Goal: Transaction & Acquisition: Book appointment/travel/reservation

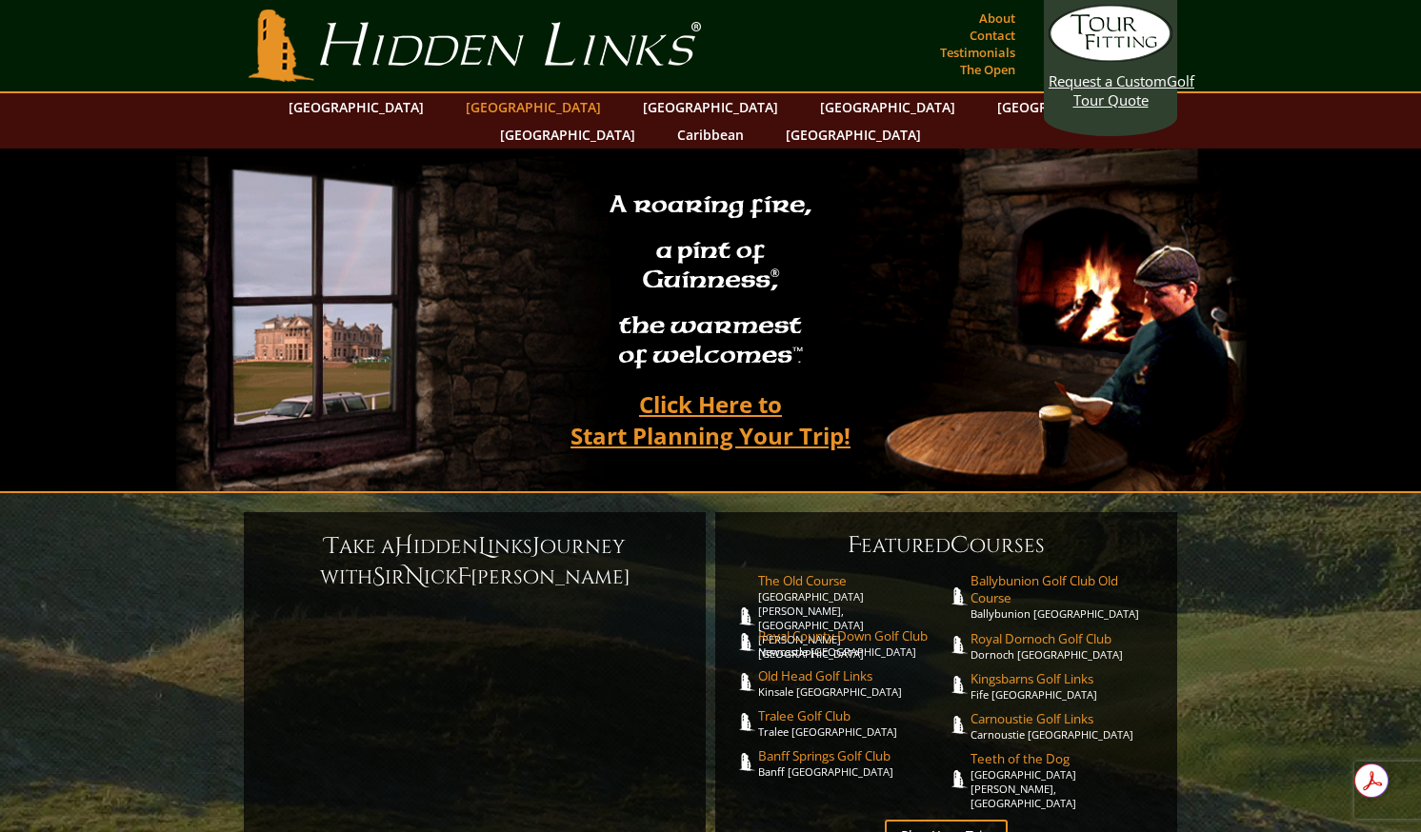
click at [504, 111] on link "[GEOGRAPHIC_DATA]" at bounding box center [533, 107] width 154 height 28
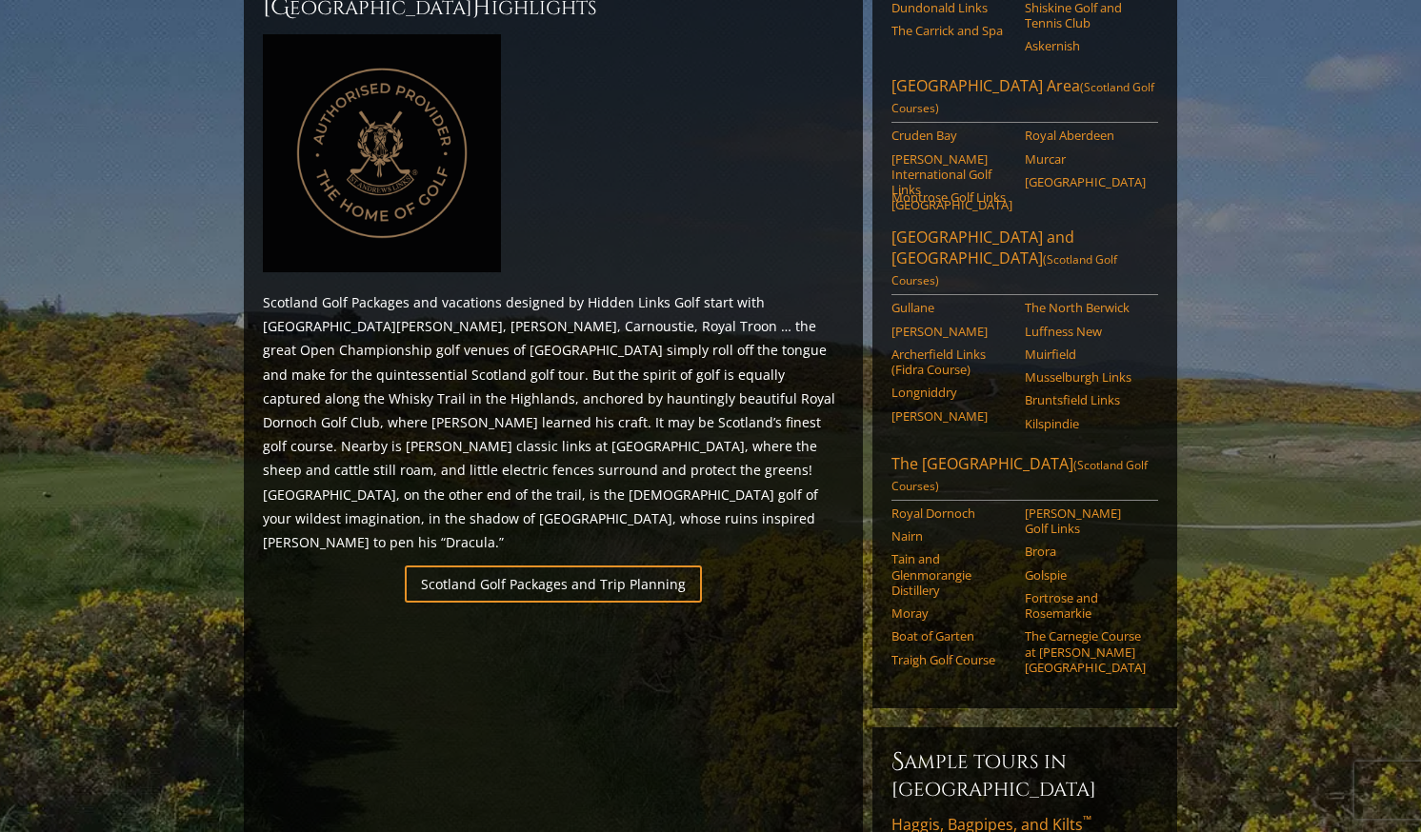
scroll to position [1045, 0]
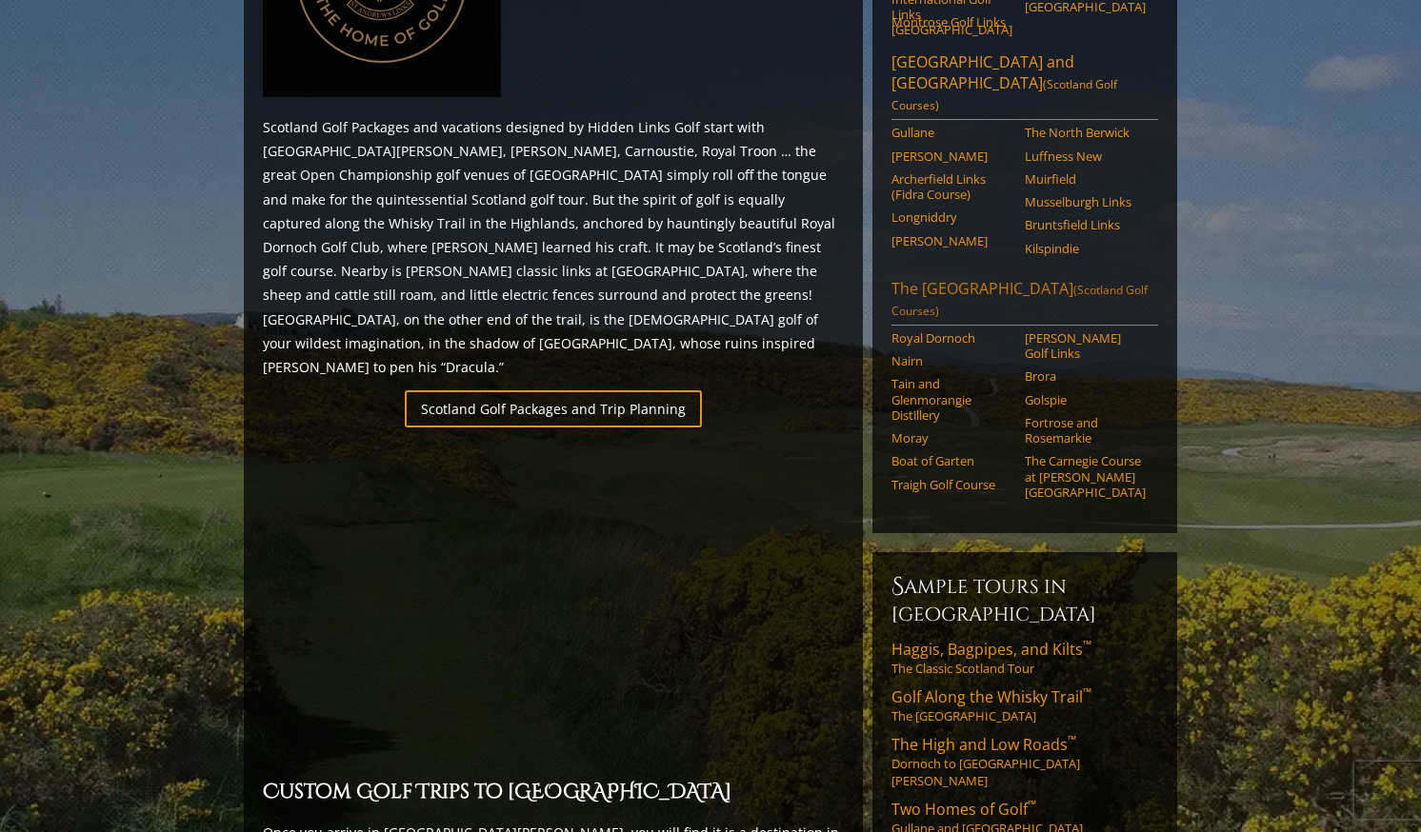
click at [934, 278] on link "The [GEOGRAPHIC_DATA] (Scotland Golf Courses)" at bounding box center [1024, 302] width 267 height 48
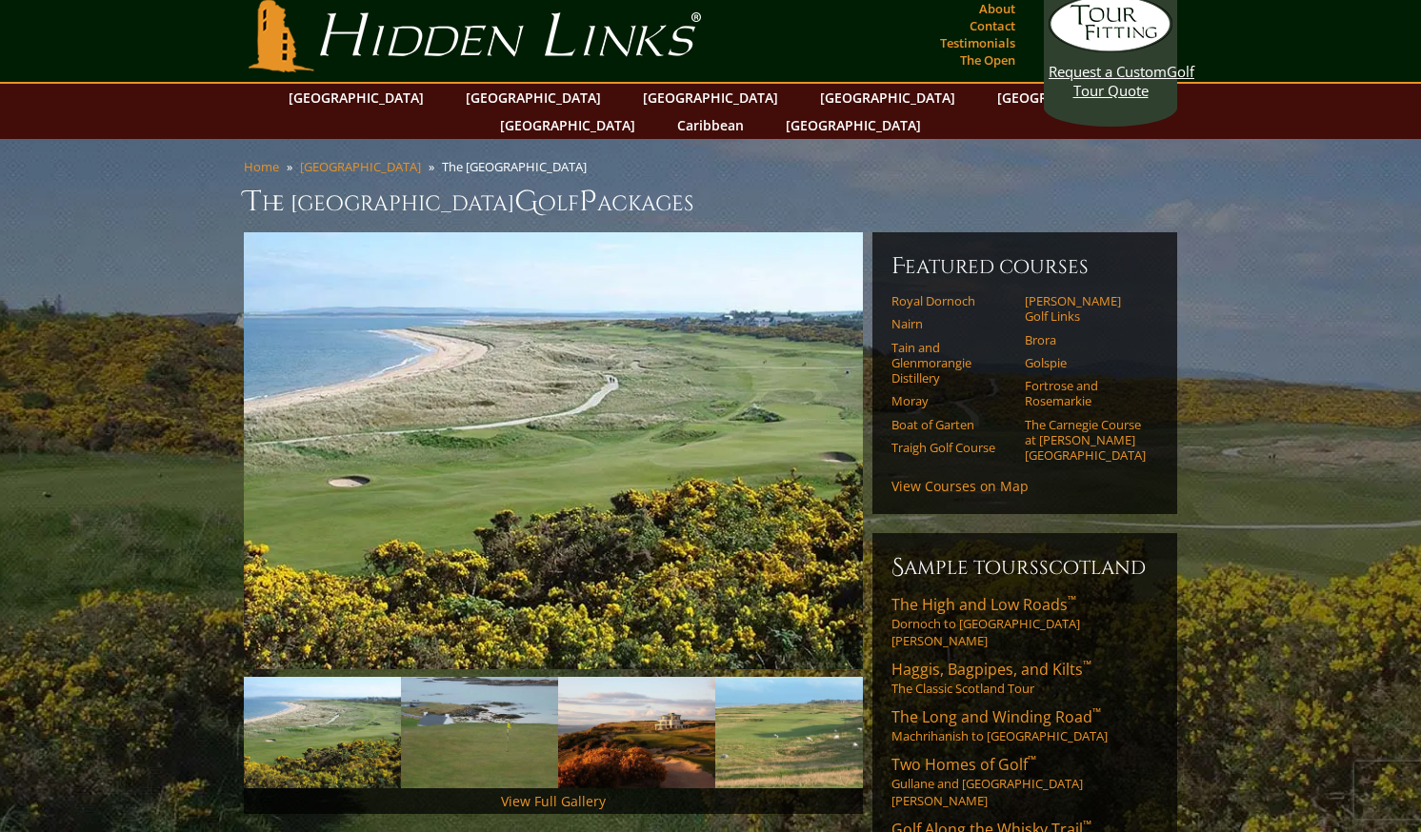
scroll to position [30, 0]
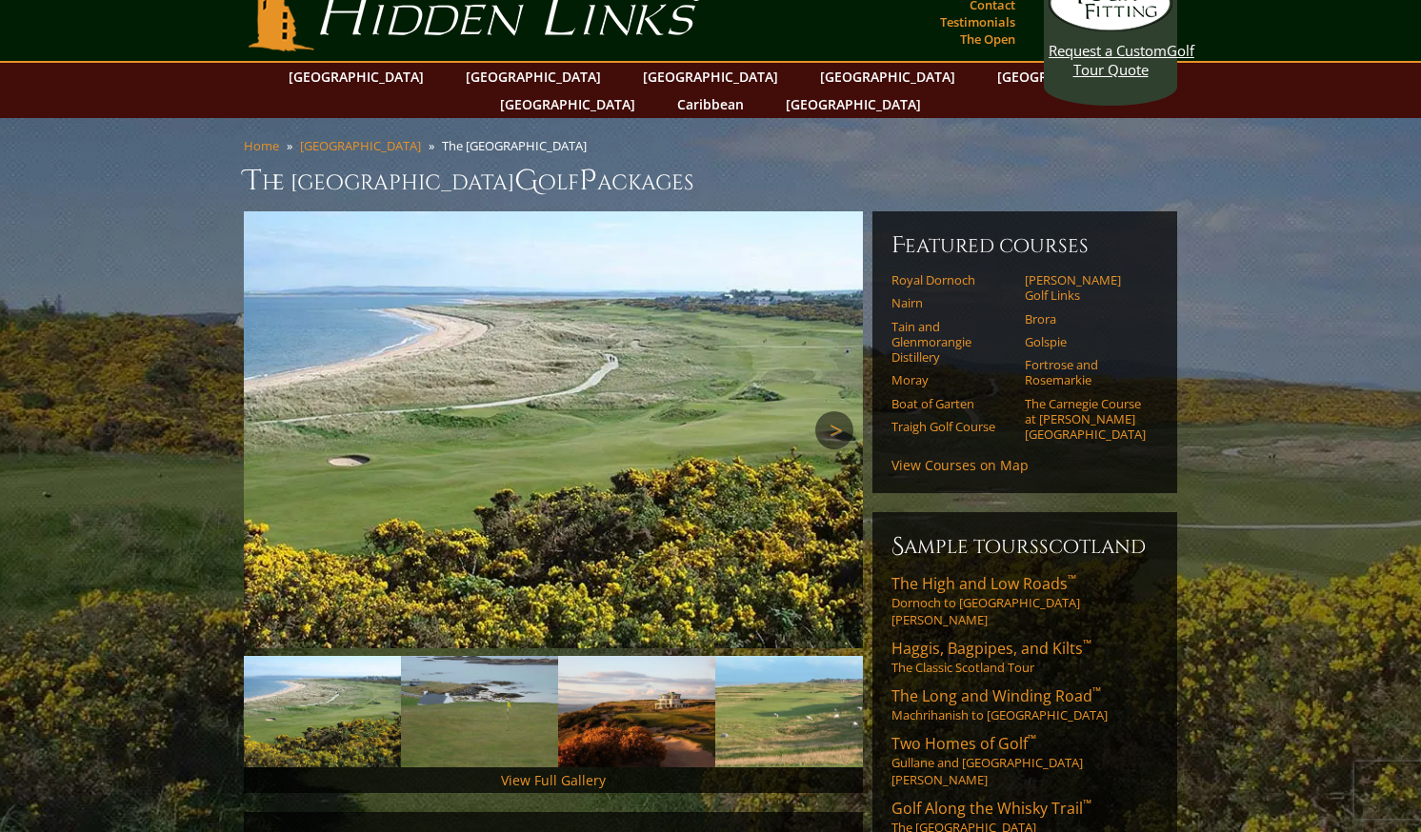
click at [840, 411] on link "Next" at bounding box center [834, 430] width 38 height 38
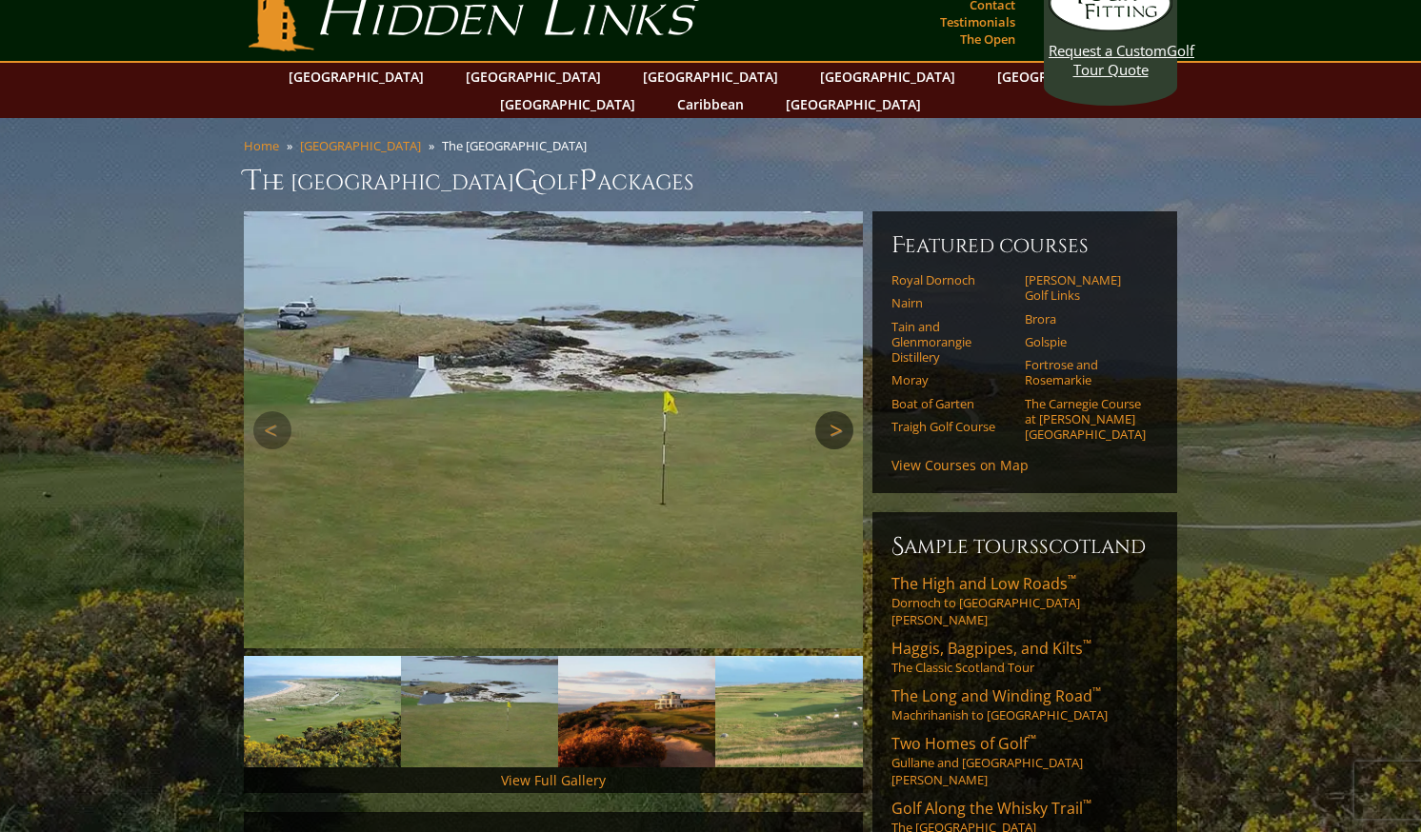
click at [840, 411] on link "Next" at bounding box center [834, 430] width 38 height 38
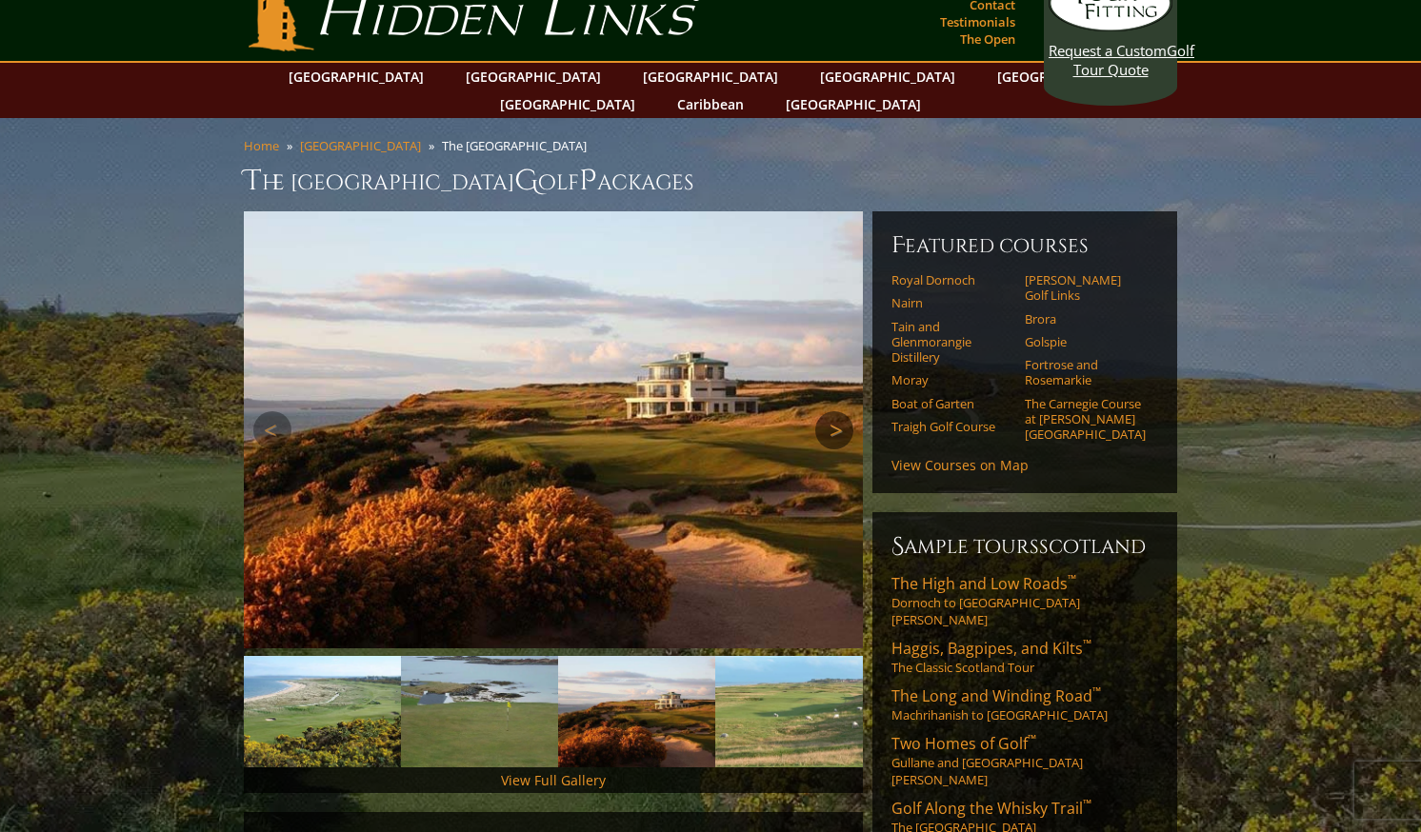
click at [840, 411] on link "Next" at bounding box center [834, 430] width 38 height 38
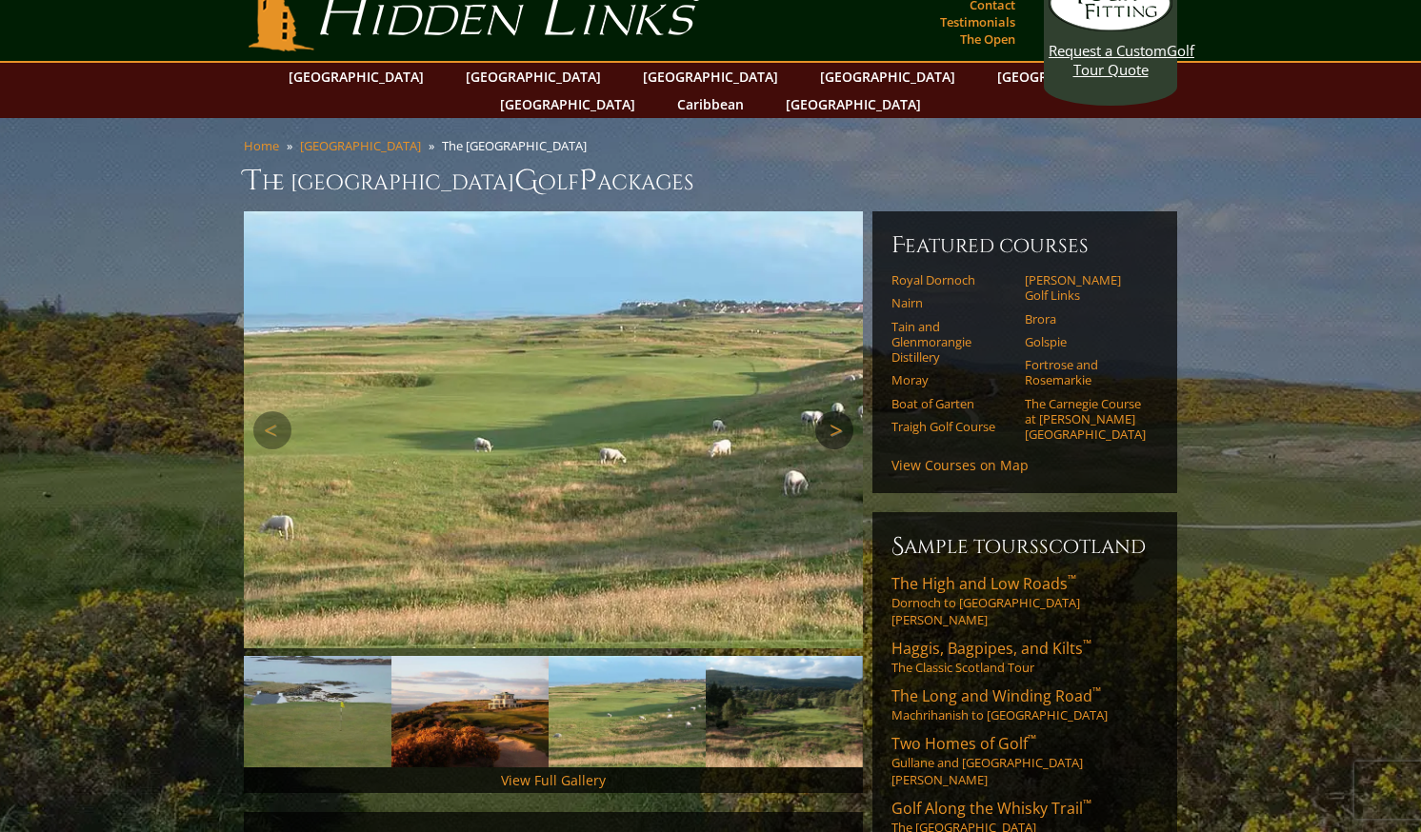
click at [840, 411] on link "Next" at bounding box center [834, 430] width 38 height 38
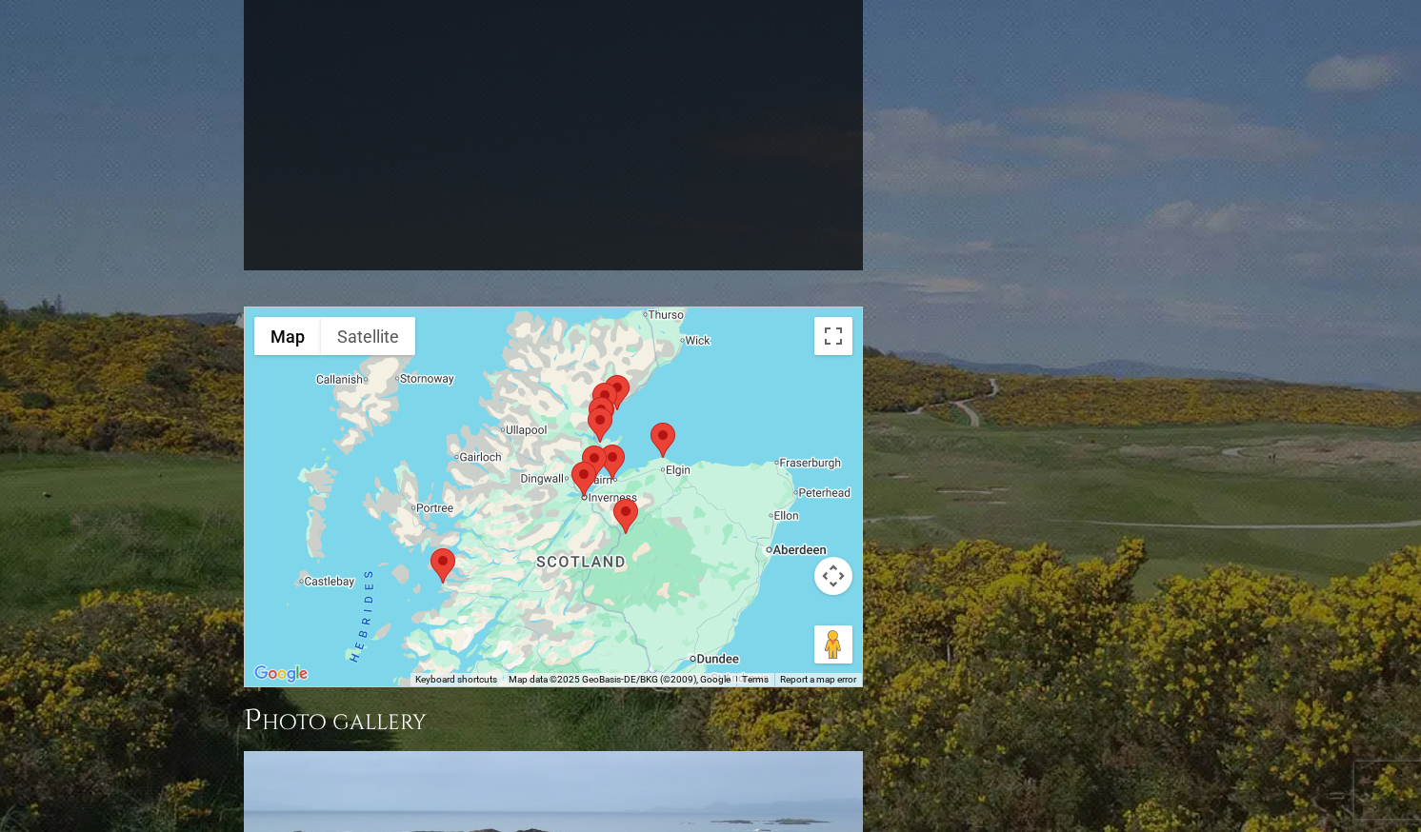
scroll to position [1705, 0]
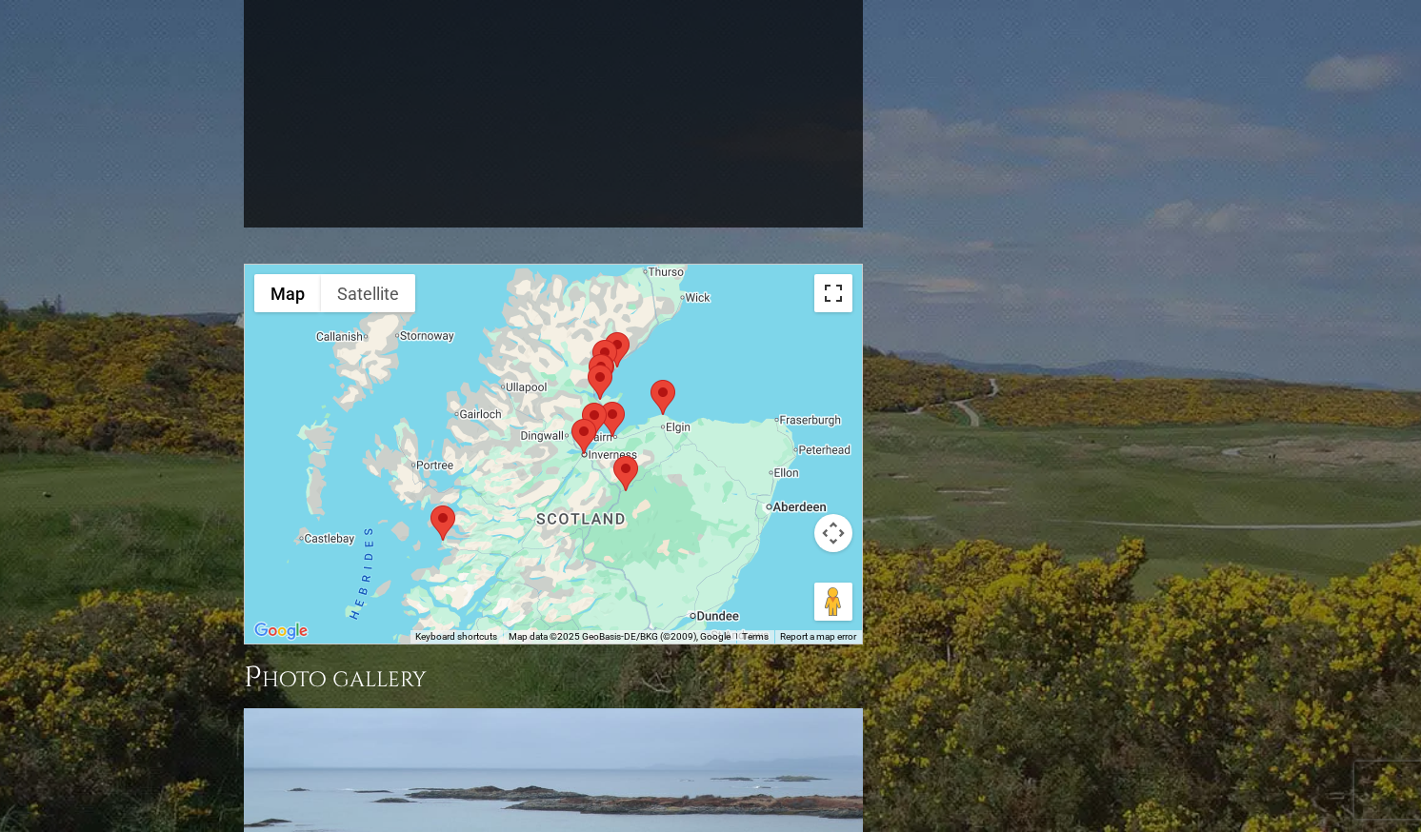
click at [829, 274] on button "Toggle fullscreen view" at bounding box center [833, 293] width 38 height 38
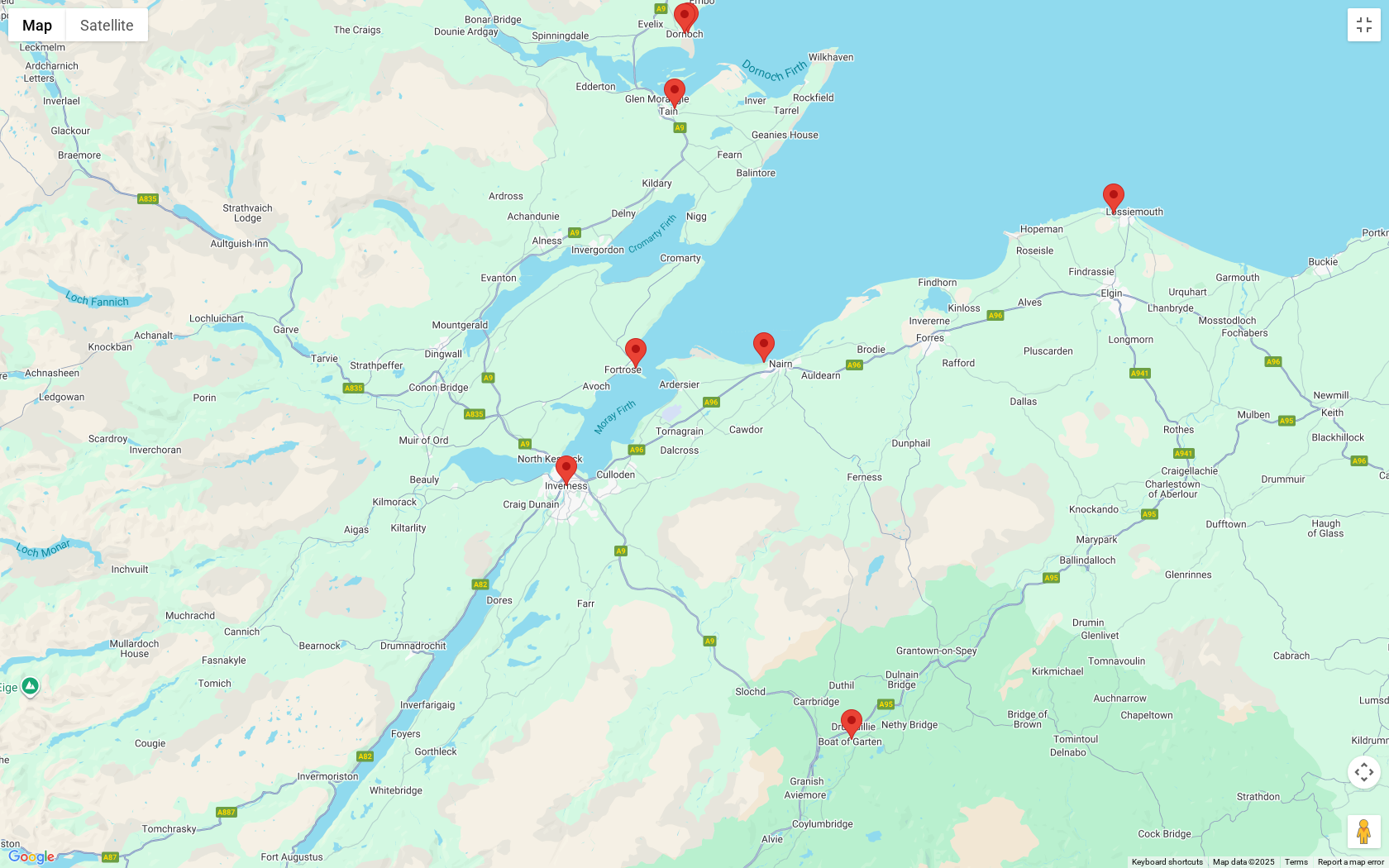
drag, startPoint x: 903, startPoint y: 348, endPoint x: 788, endPoint y: 483, distance: 177.3
click at [788, 483] on div at bounding box center [694, 434] width 1389 height 868
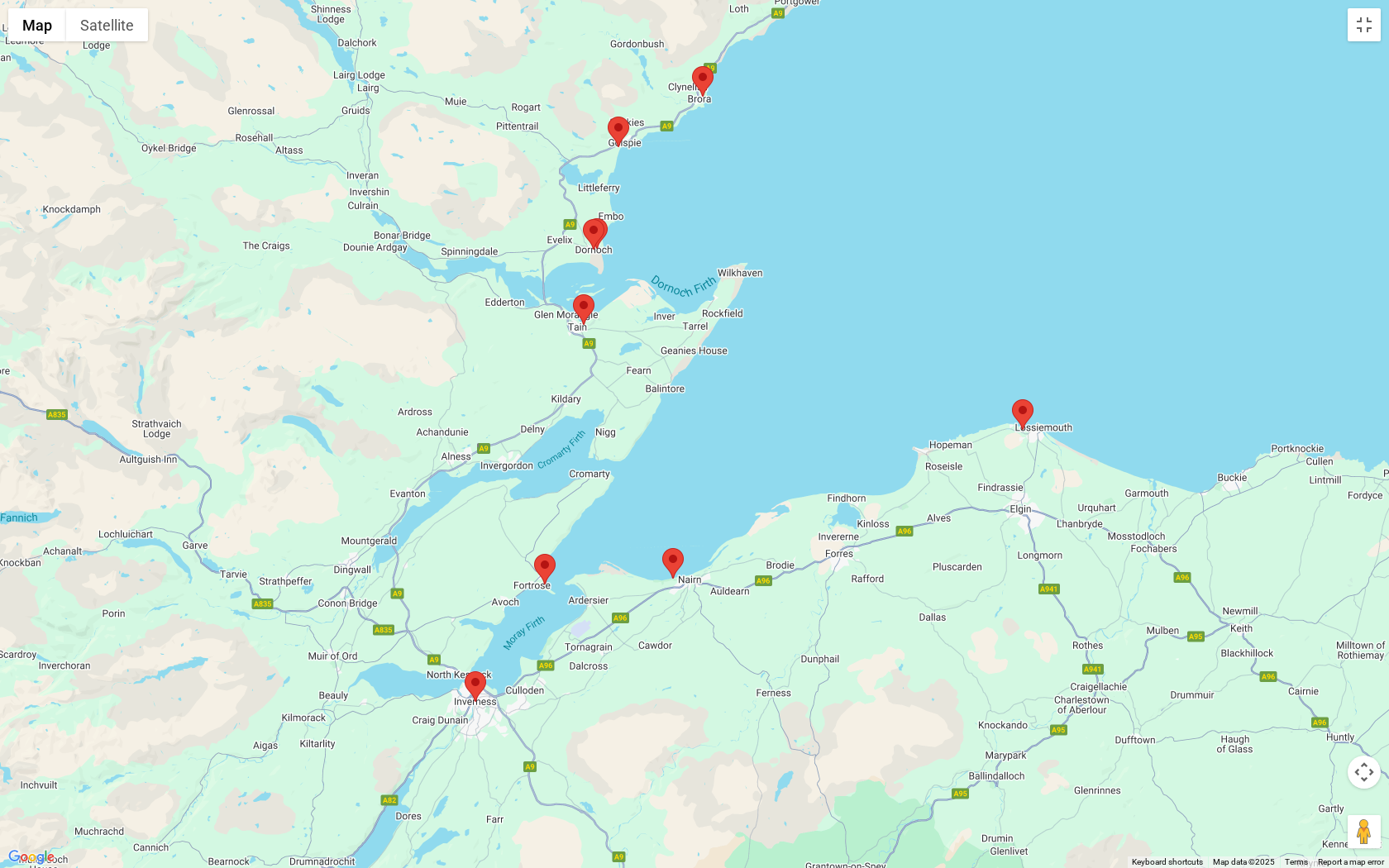
drag, startPoint x: 944, startPoint y: 352, endPoint x: 852, endPoint y: 569, distance: 235.7
click at [852, 569] on div at bounding box center [694, 434] width 1389 height 868
click at [583, 220] on area at bounding box center [583, 220] width 0 height 0
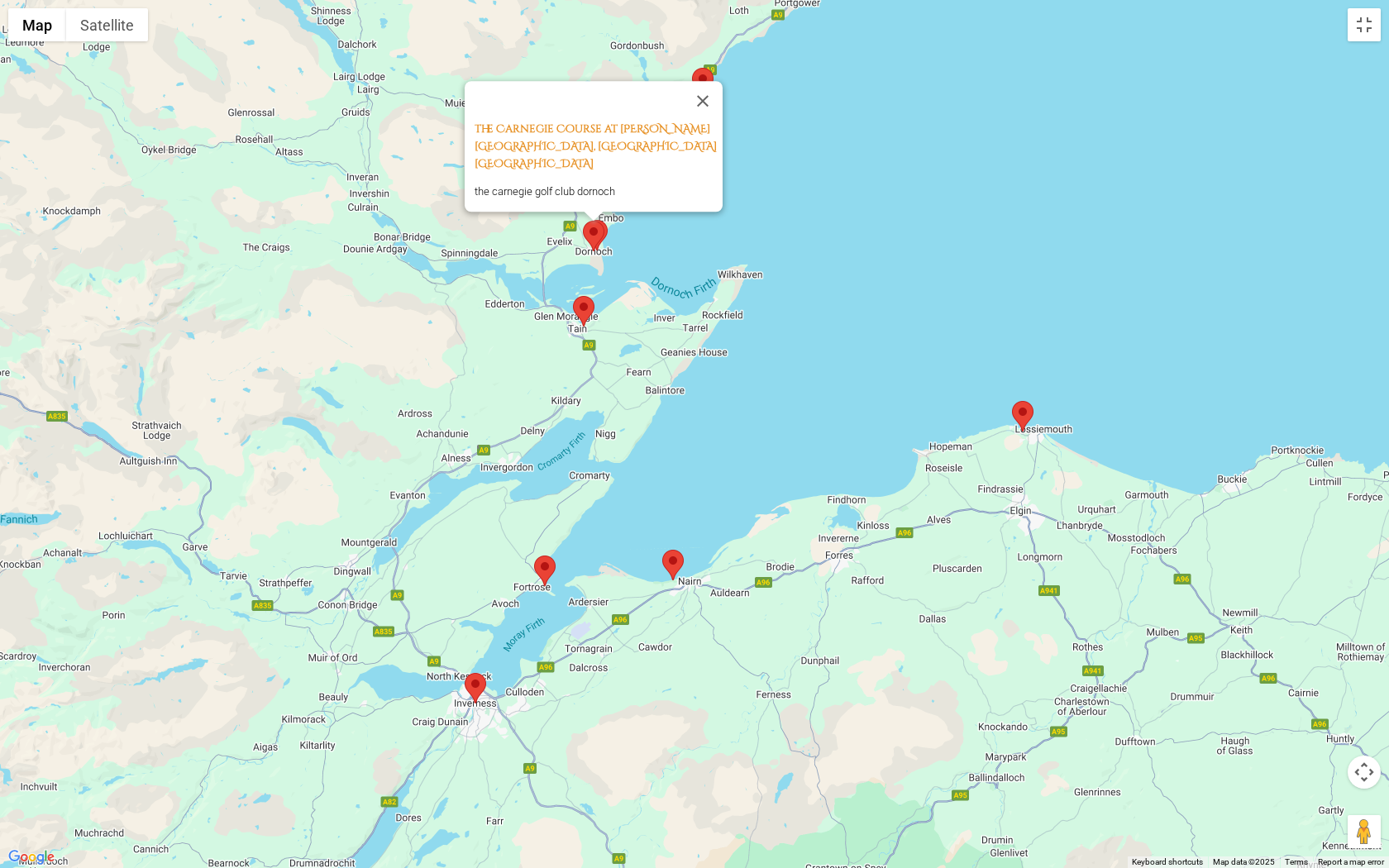
click at [606, 233] on img at bounding box center [596, 234] width 22 height 30
click at [573, 296] on area at bounding box center [573, 296] width 0 height 0
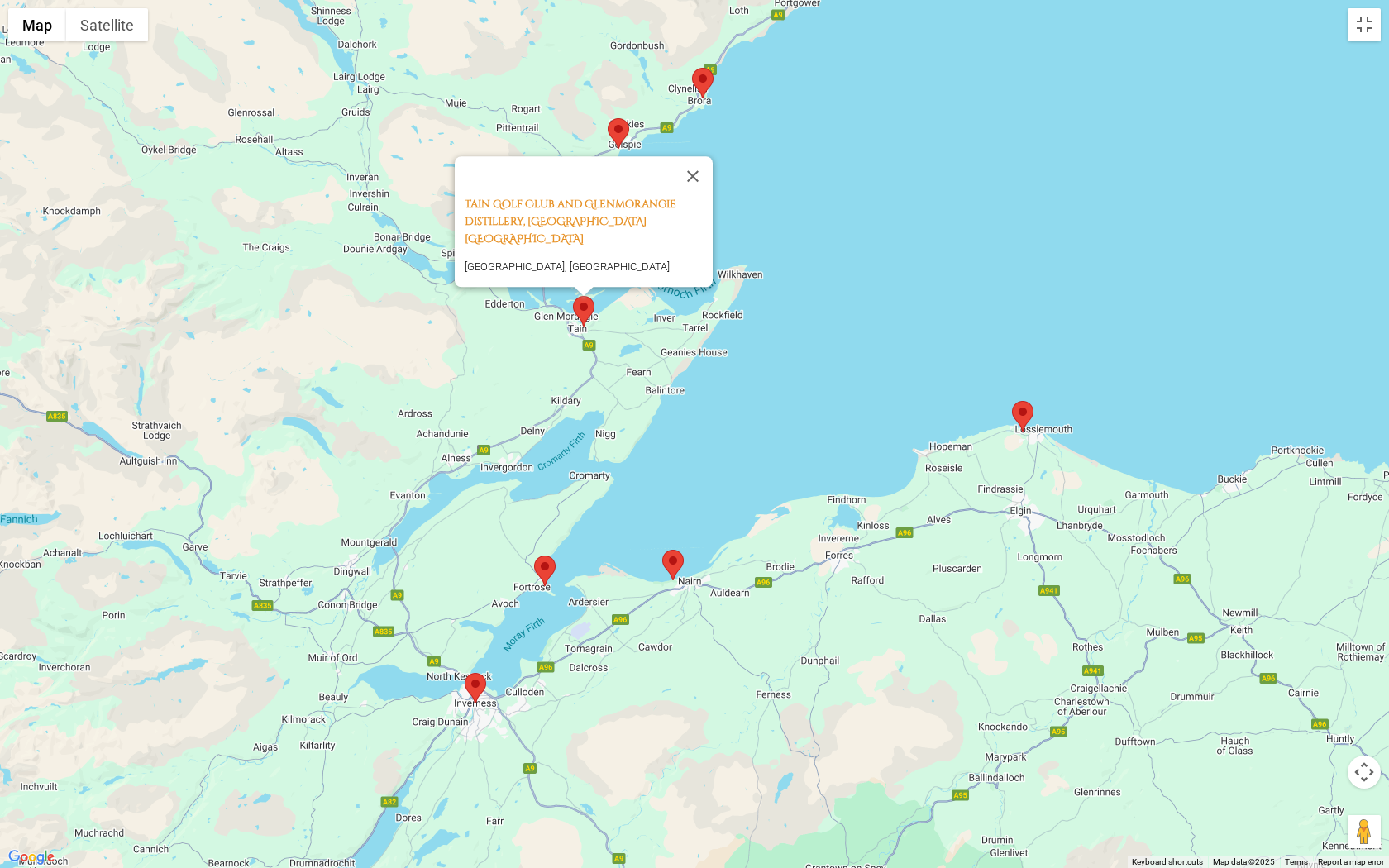
click at [534, 556] on area at bounding box center [534, 556] width 0 height 0
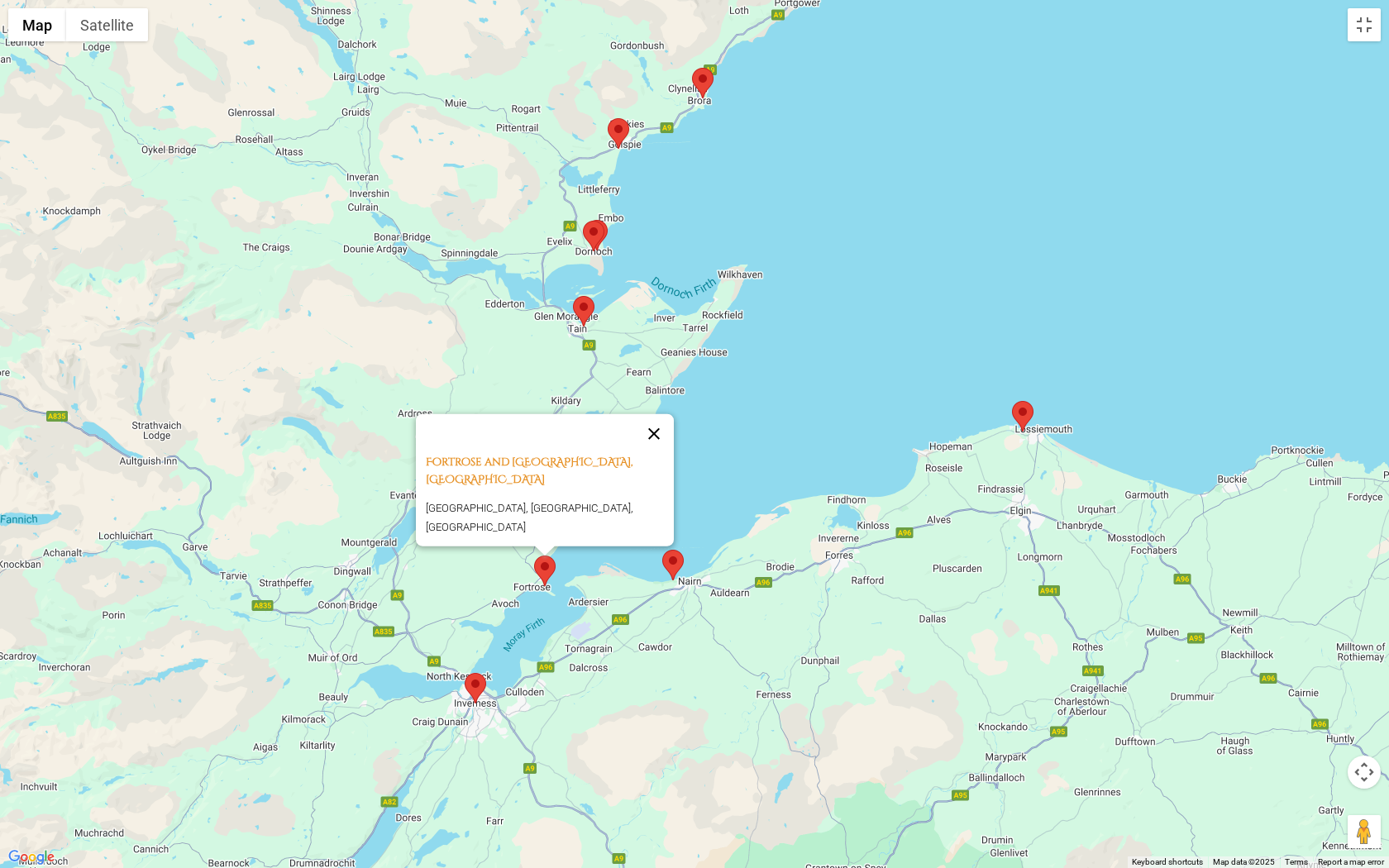
click at [661, 420] on button "Close" at bounding box center [654, 434] width 40 height 40
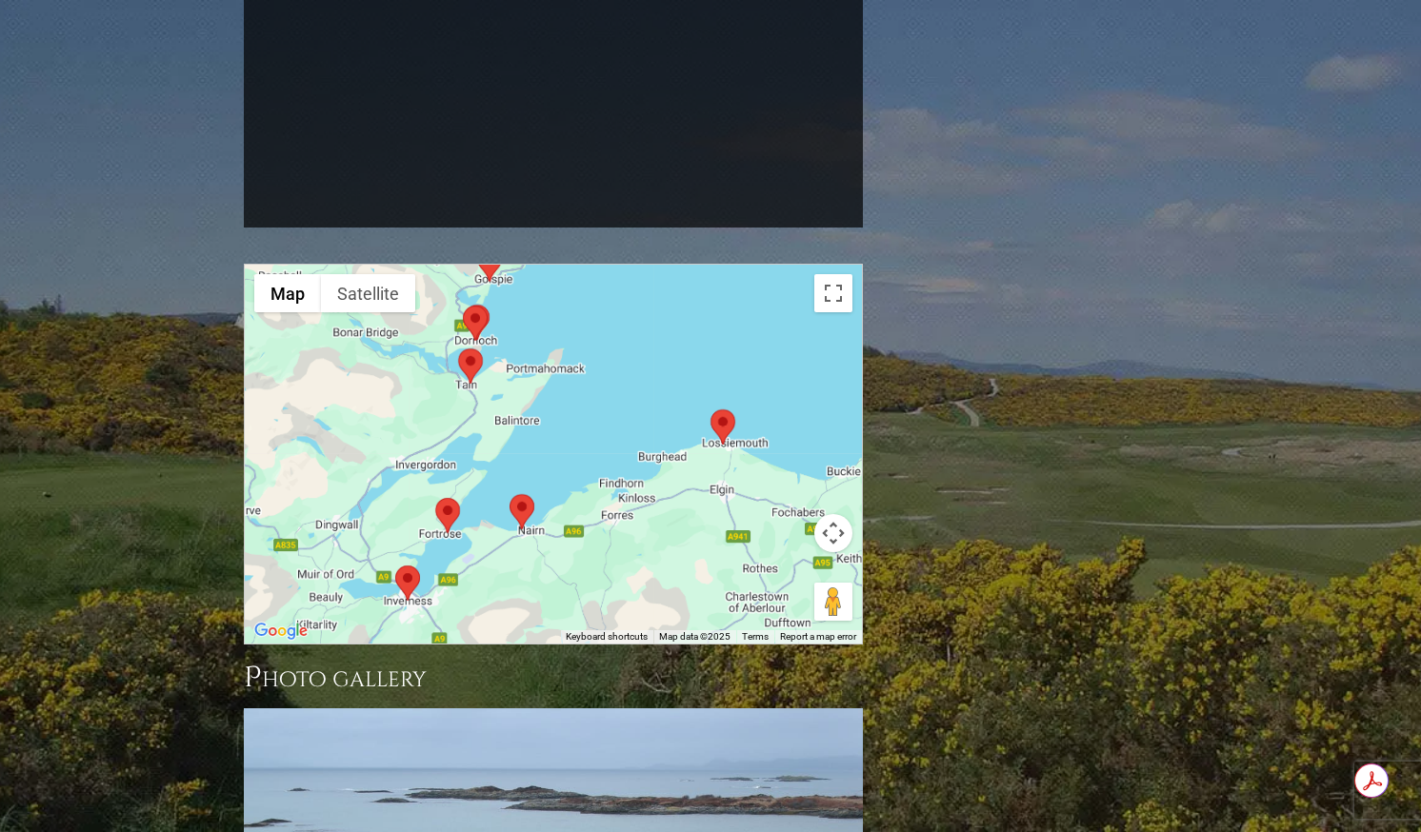
click at [491, 521] on div "To navigate, press the arrow keys." at bounding box center [553, 454] width 617 height 379
click at [395, 566] on area at bounding box center [395, 566] width 0 height 0
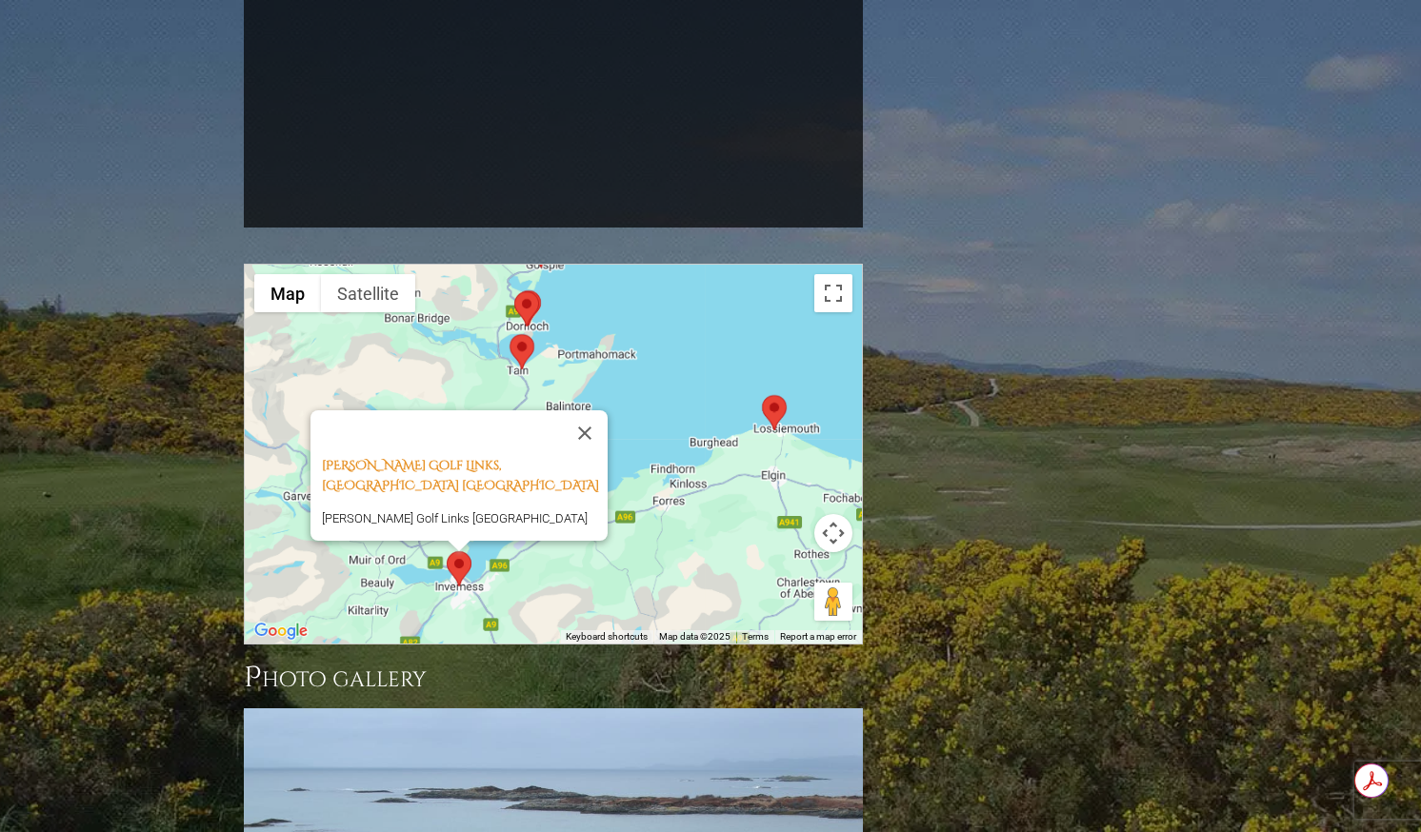
click at [642, 443] on div "Castle Stuart Golf Links, Inverness Scotland Castle Stuart Golf Links inverness" at bounding box center [553, 454] width 617 height 379
click at [588, 410] on button "Close" at bounding box center [585, 433] width 46 height 46
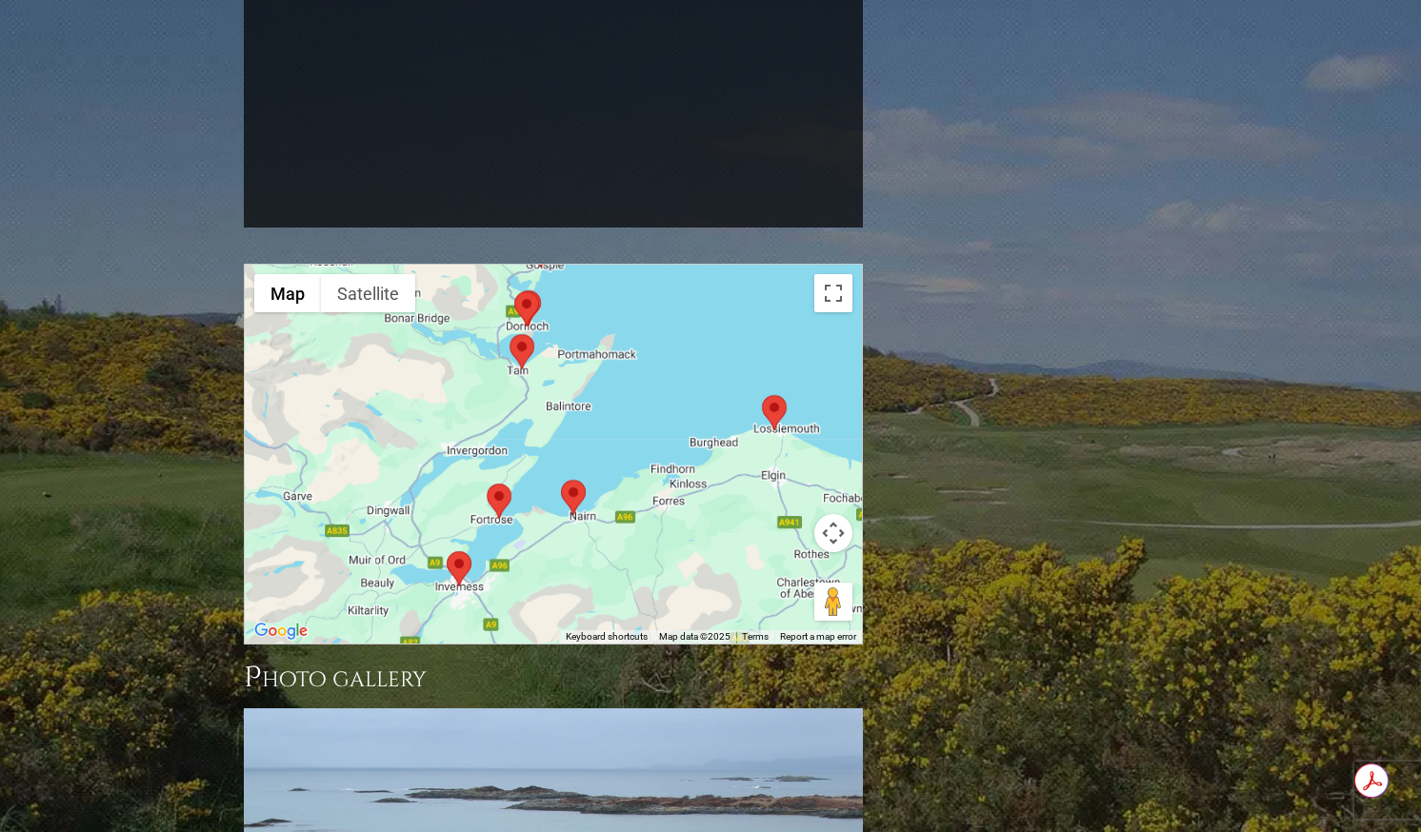
click at [561, 480] on area at bounding box center [561, 480] width 0 height 0
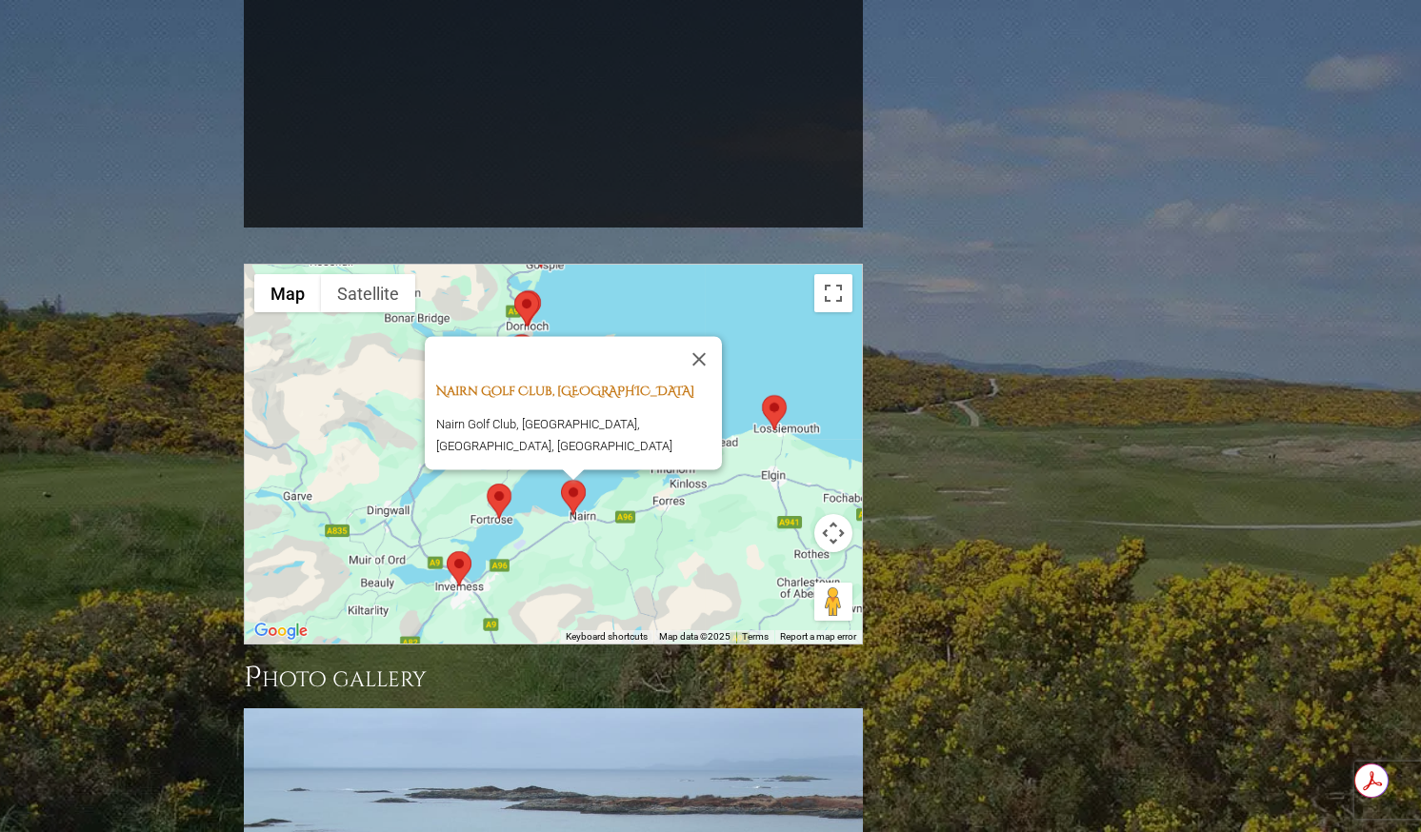
click at [547, 384] on link "Nairn Golf Club, [GEOGRAPHIC_DATA]" at bounding box center [565, 392] width 258 height 17
